Goal: Information Seeking & Learning: Learn about a topic

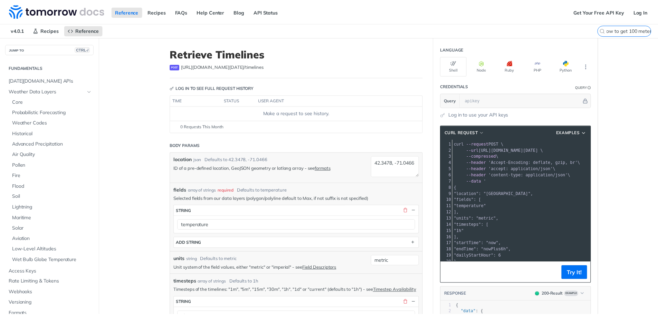
scroll to position [0, 6]
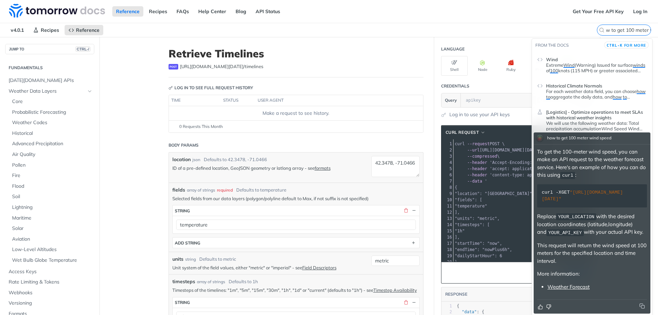
type input "how to get 100 meter wind speed"
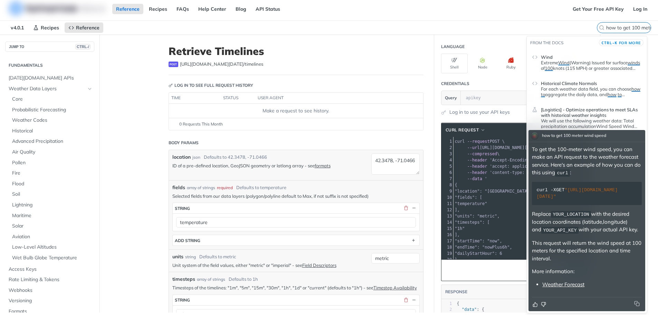
scroll to position [0, 0]
click at [335, 164] on p "ID of a pre-defined location, GeoJSON geometry or latlong array - see formats" at bounding box center [269, 165] width 195 height 6
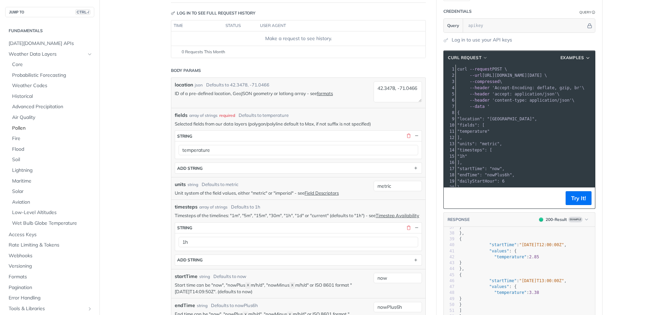
scroll to position [35, 0]
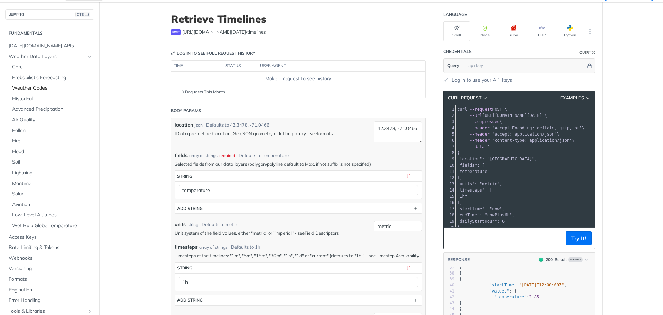
click at [48, 86] on span "Weather Codes" at bounding box center [52, 88] width 80 height 7
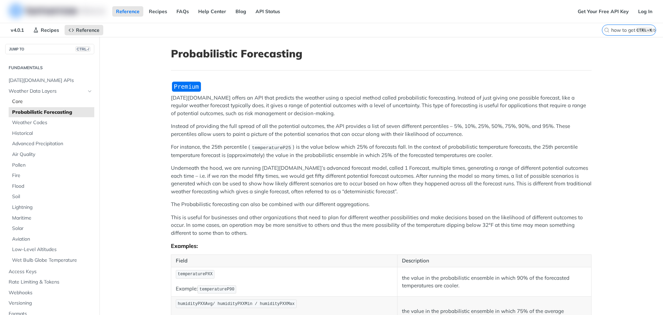
click at [22, 100] on span "Core" at bounding box center [52, 101] width 80 height 7
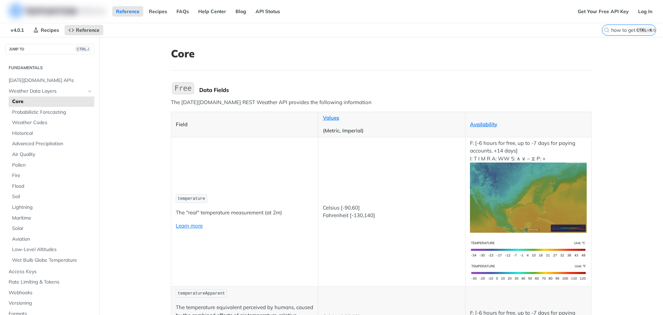
click at [620, 33] on label "how to get 100 meter wind speed CTRL-K" at bounding box center [629, 30] width 54 height 11
click at [620, 33] on input "how to get 100 meter wind speed" at bounding box center [620, 30] width 70 height 6
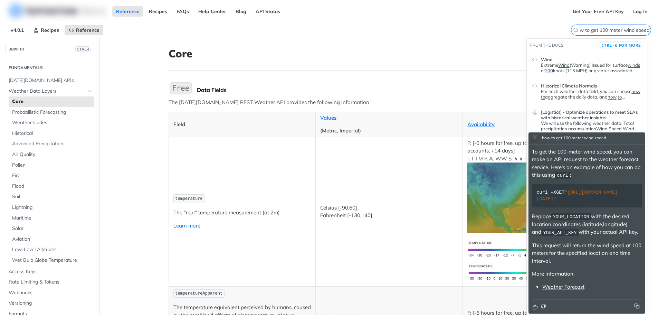
scroll to position [0, 6]
click at [583, 152] on p "To get the 100-meter wind speed, you can make an API request to the weather for…" at bounding box center [587, 163] width 110 height 31
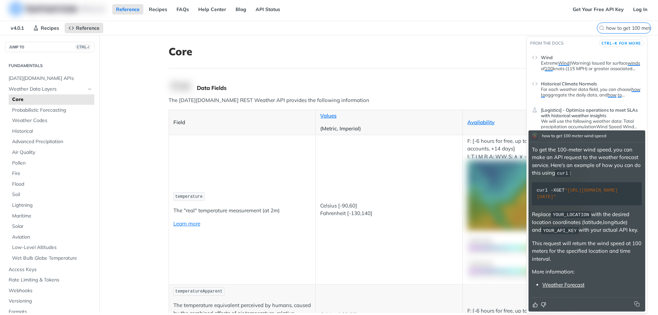
scroll to position [2, 0]
click at [415, 86] on div "Data Fields" at bounding box center [393, 87] width 392 height 7
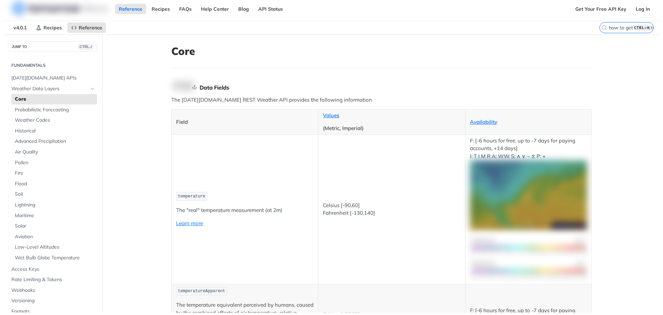
scroll to position [0, 0]
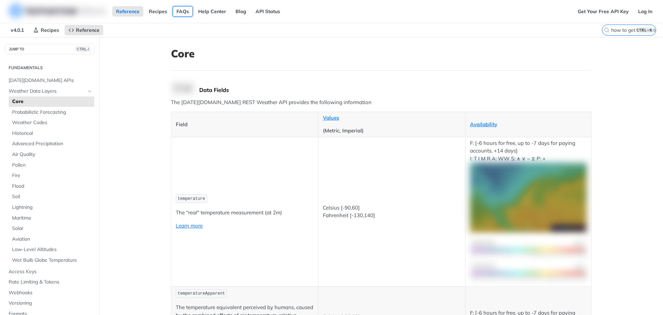
click at [179, 8] on link "FAQs" at bounding box center [183, 11] width 20 height 10
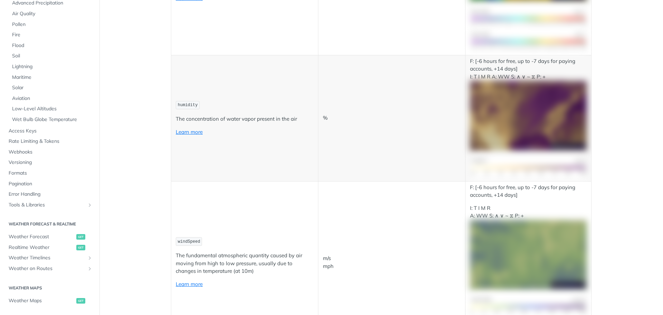
scroll to position [483, 0]
